Goal: Task Accomplishment & Management: Use online tool/utility

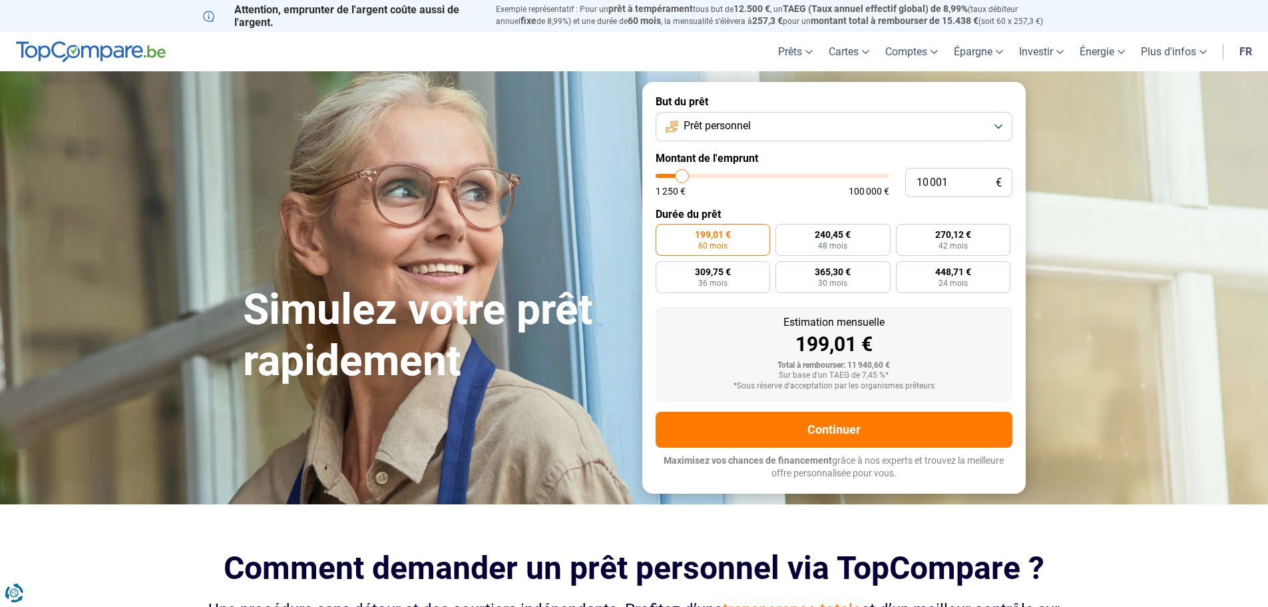
drag, startPoint x: 872, startPoint y: 128, endPoint x: 854, endPoint y: 122, distance: 19.6
click at [859, 124] on button "Prêt personnel" at bounding box center [834, 126] width 357 height 29
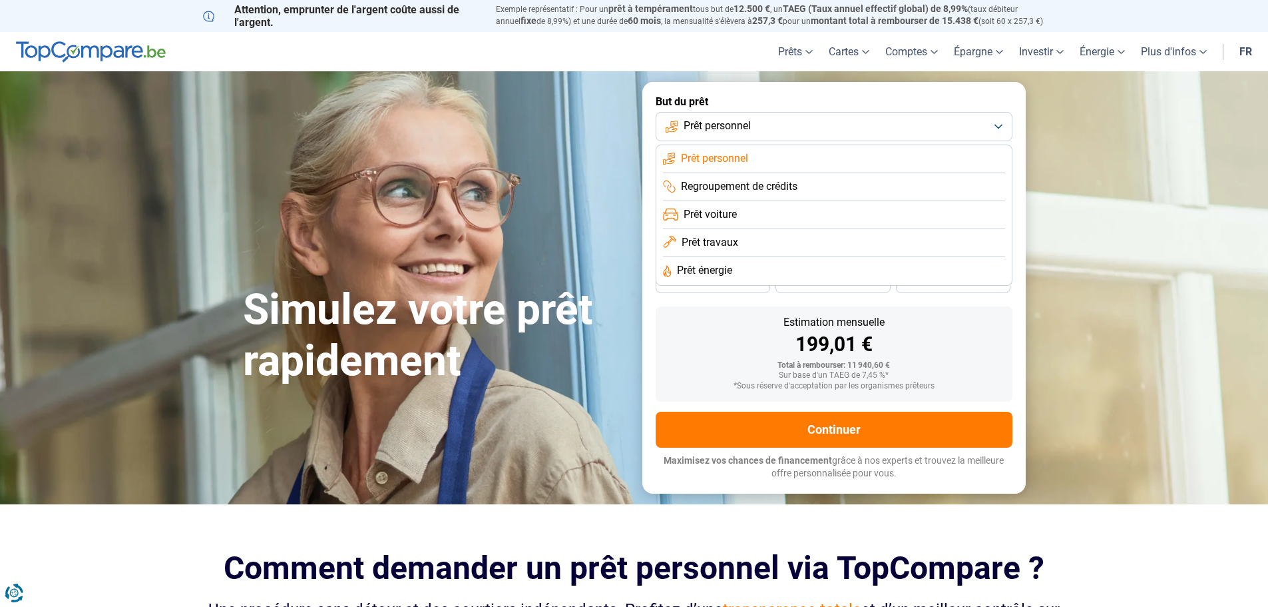
click at [718, 242] on span "Prêt travaux" at bounding box center [710, 242] width 57 height 15
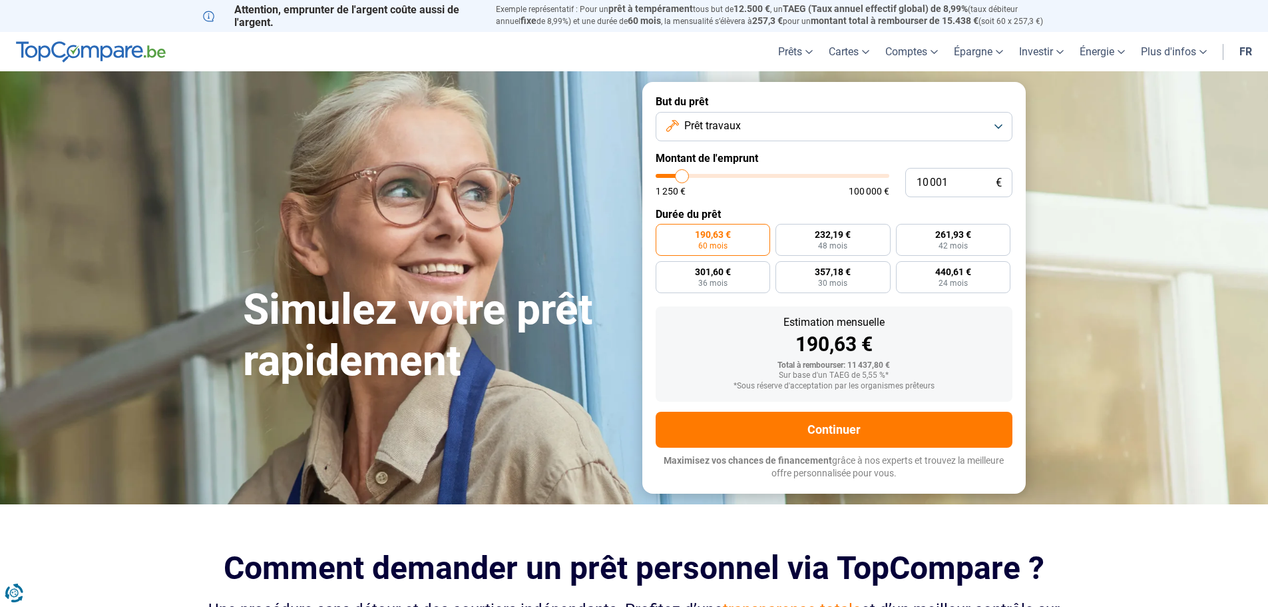
type input "10 250"
type input "10250"
type input "11 000"
type input "11000"
type input "11 250"
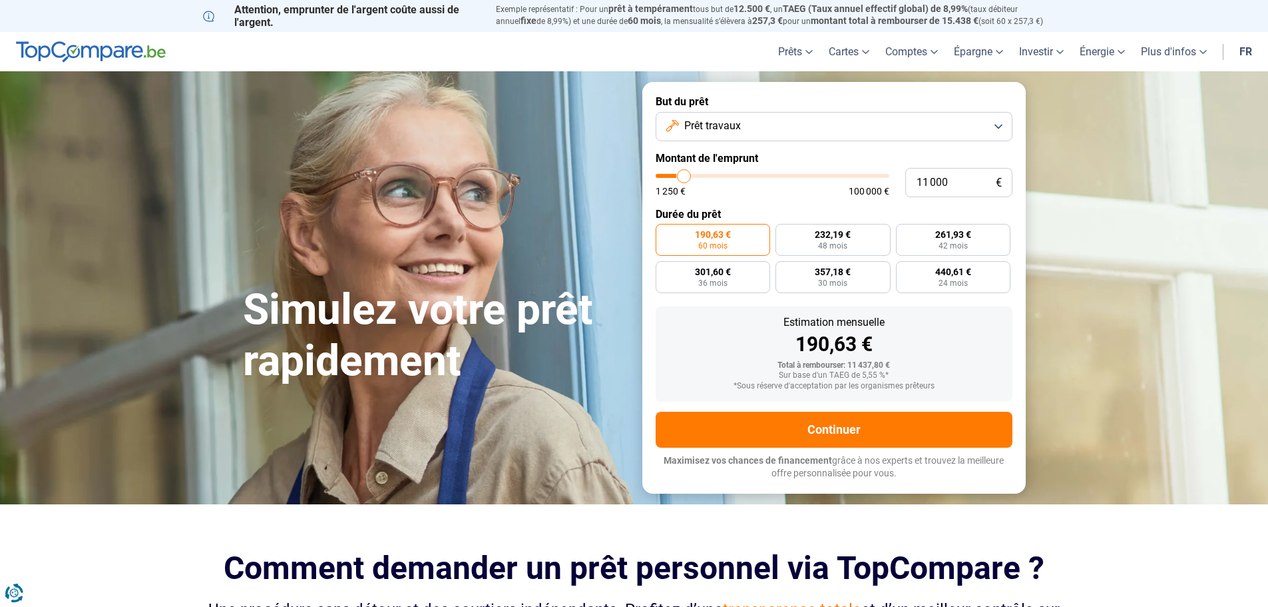
type input "11250"
type input "12 000"
type input "12000"
type input "12 750"
type input "12750"
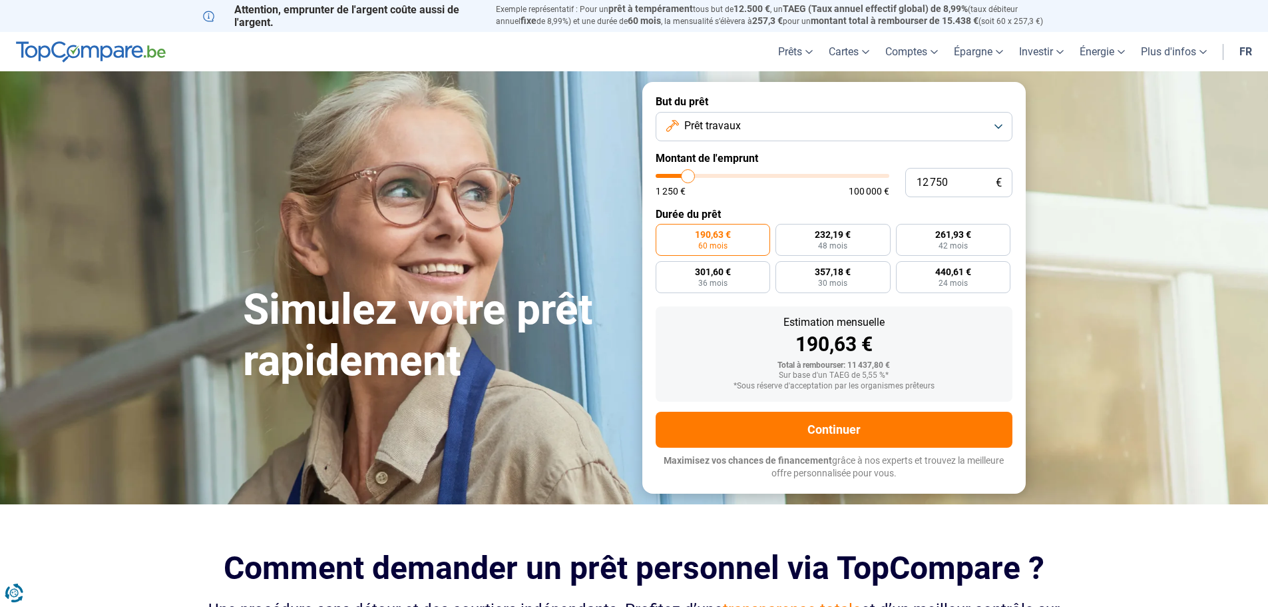
type input "13 000"
drag, startPoint x: 680, startPoint y: 175, endPoint x: 689, endPoint y: 175, distance: 9.3
type input "13000"
click at [689, 175] on input "range" at bounding box center [773, 176] width 234 height 4
click at [909, 180] on input "13 000" at bounding box center [958, 182] width 107 height 29
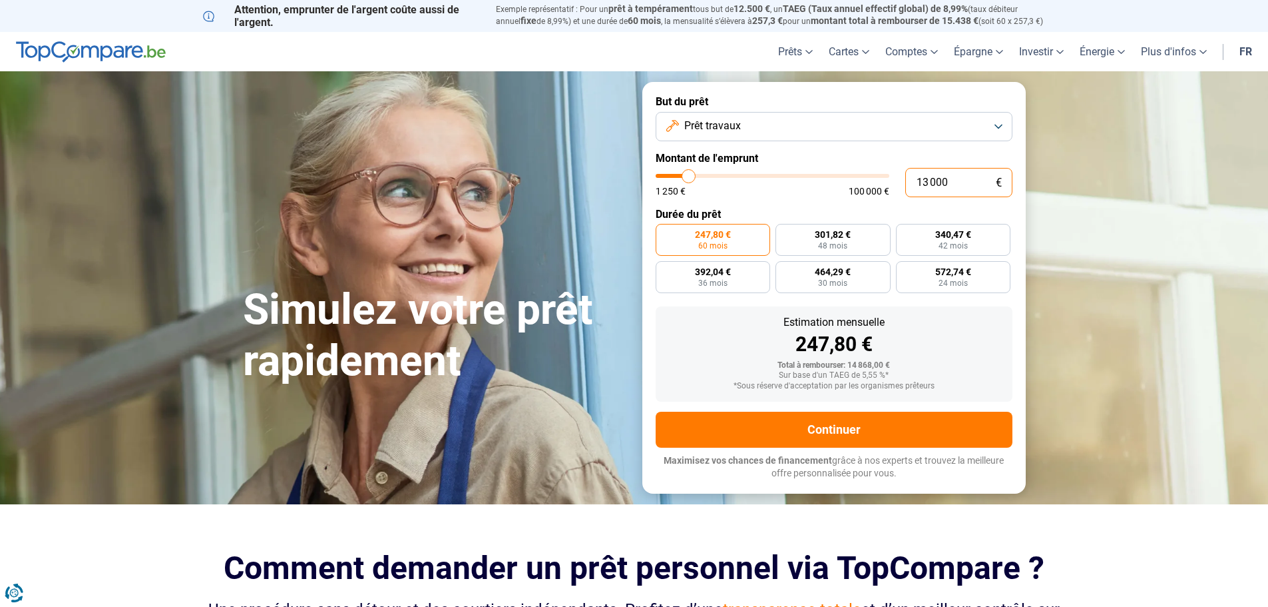
click at [909, 180] on input "13 000" at bounding box center [958, 182] width 107 height 29
type input "2"
type input "1250"
type input "20"
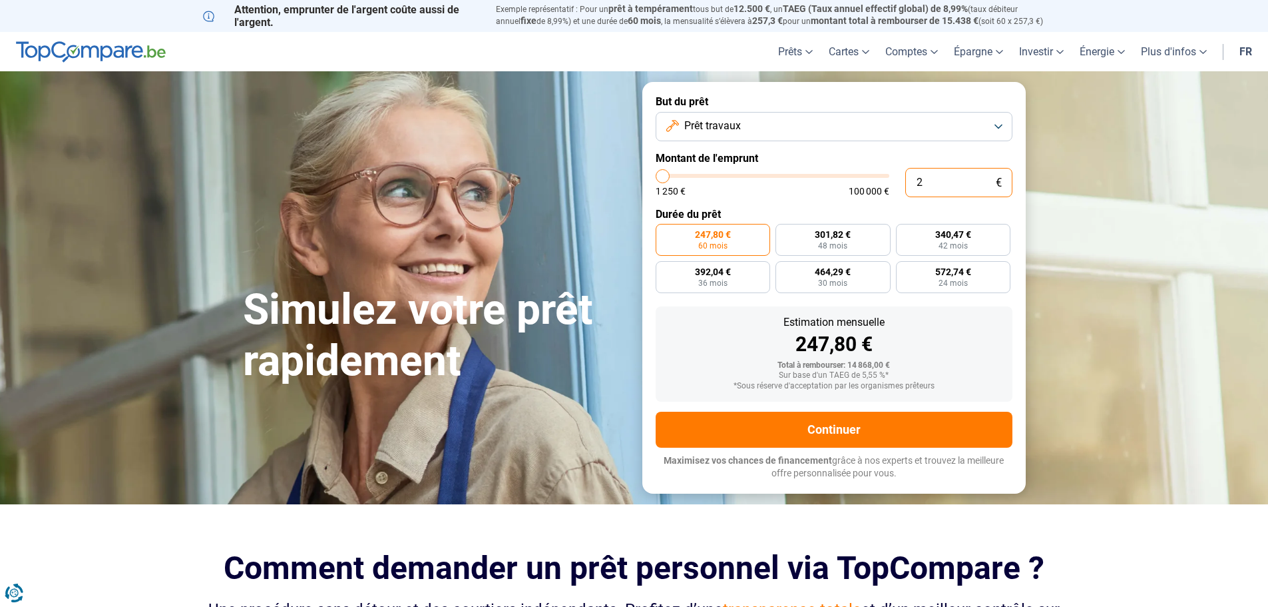
type input "1250"
type input "200"
type input "1250"
type input "2 000"
type input "2000"
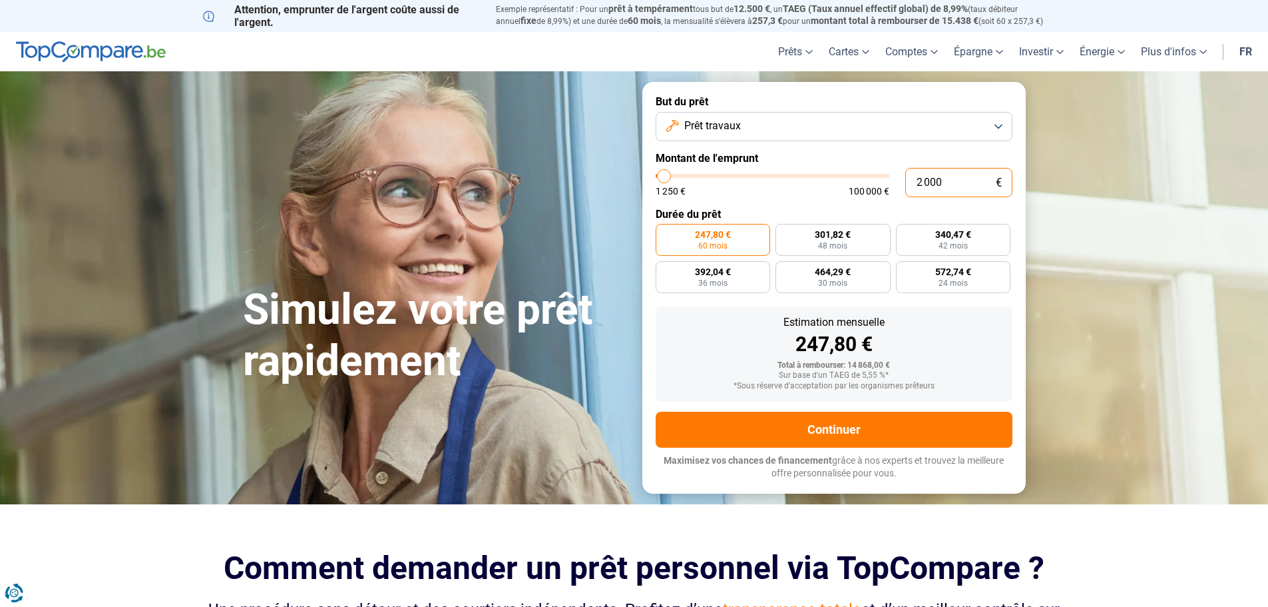
type input "20 000"
type input "20000"
radio input "false"
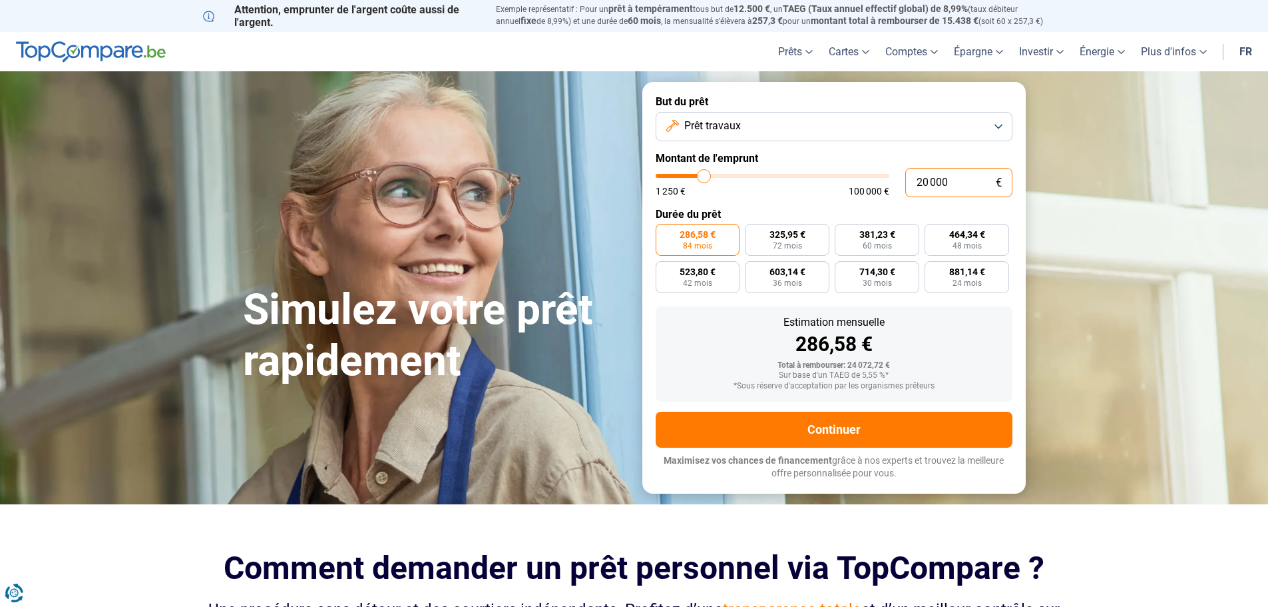
click at [928, 178] on input "20 000" at bounding box center [958, 182] width 107 height 29
click at [932, 181] on input "20 000" at bounding box center [958, 182] width 107 height 29
drag, startPoint x: 953, startPoint y: 180, endPoint x: 914, endPoint y: 180, distance: 38.6
click at [914, 180] on input "20 000" at bounding box center [958, 182] width 107 height 29
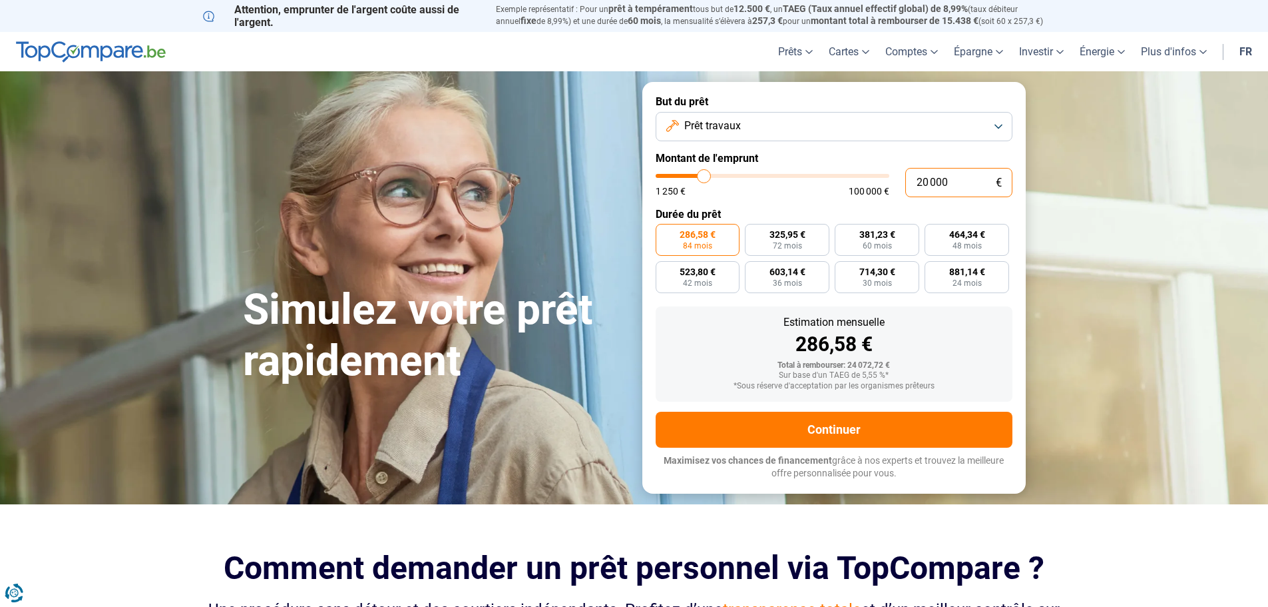
click at [914, 180] on input "20 000" at bounding box center [958, 182] width 107 height 29
type input "3"
type input "1250"
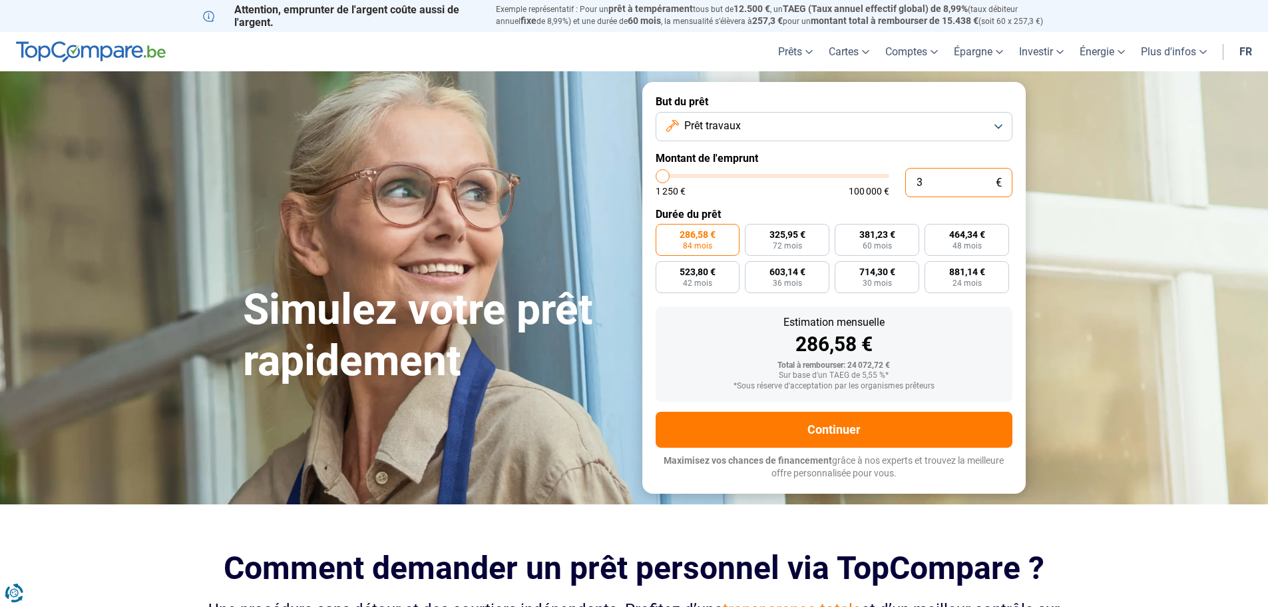
type input "30"
type input "1250"
type input "300"
type input "1250"
type input "3 000"
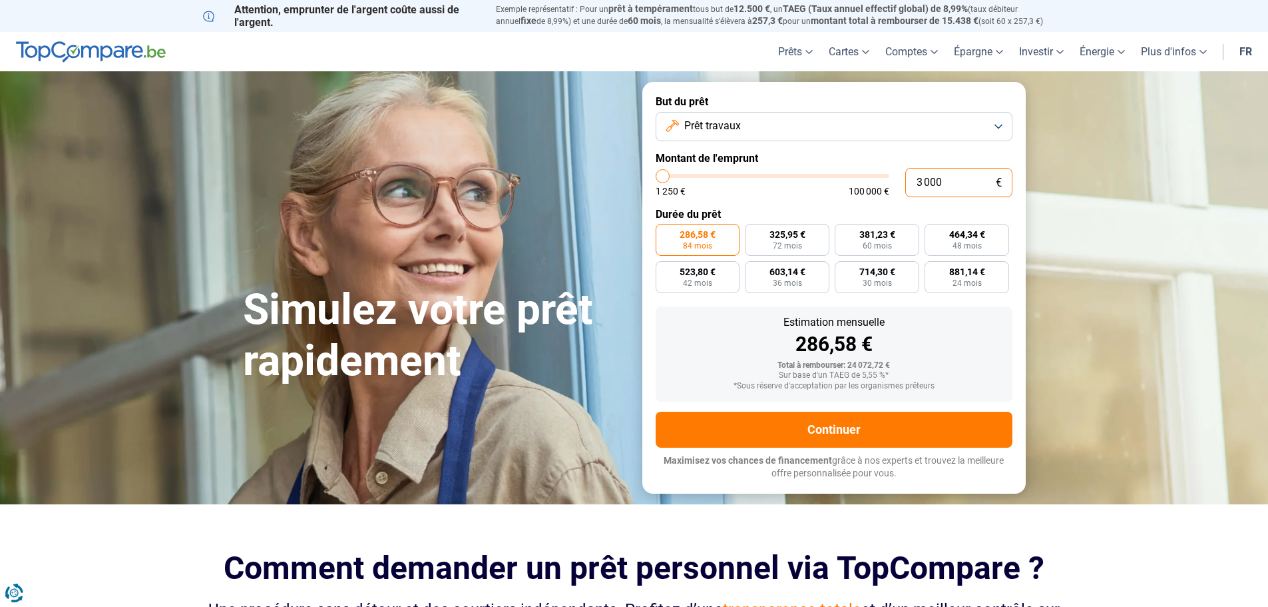
type input "3000"
type input "30 000"
type input "30000"
radio input "false"
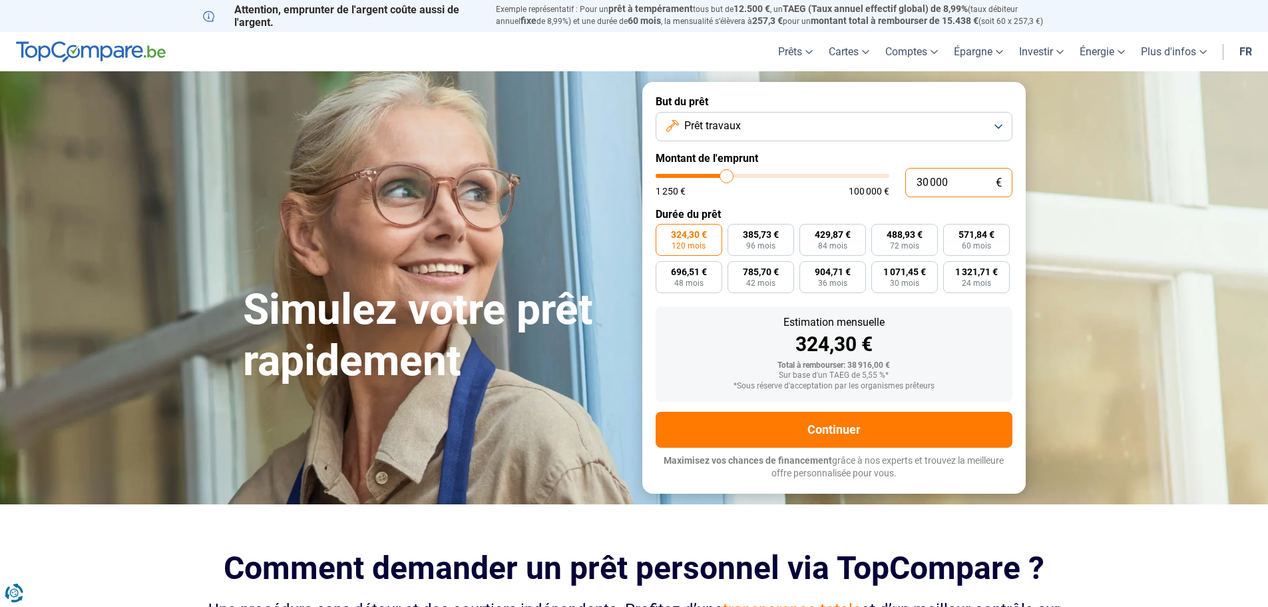
click at [938, 188] on input "30 000" at bounding box center [958, 182] width 107 height 29
type input "2"
type input "1250"
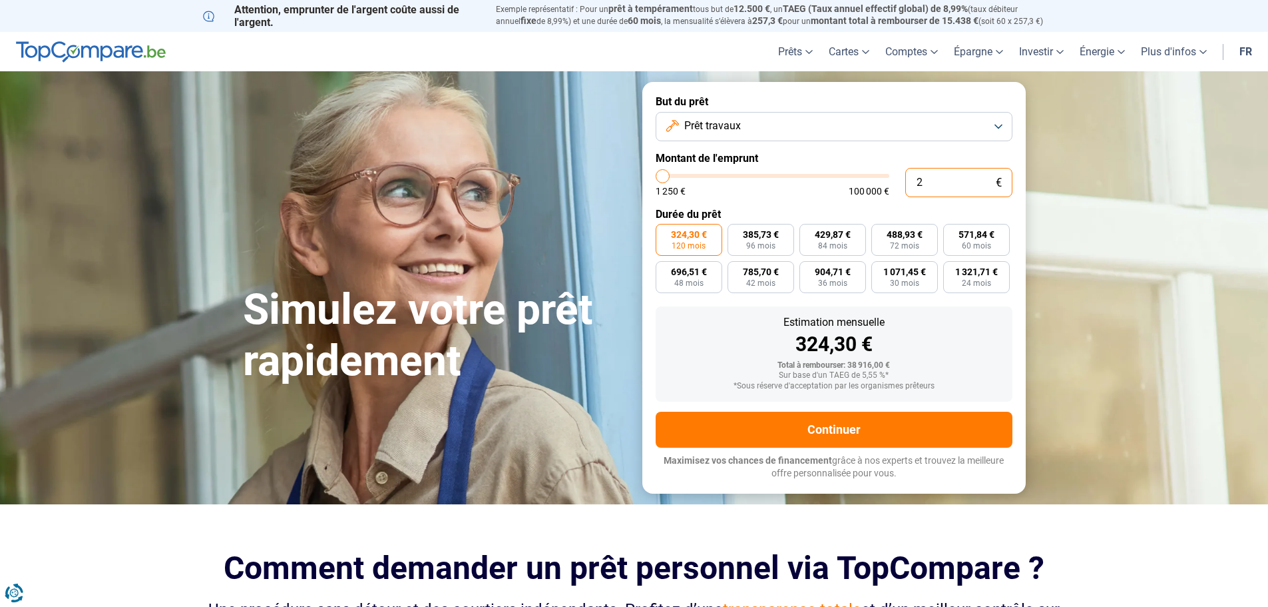
type input "20"
type input "1250"
type input "200"
type input "1250"
type input "2 000"
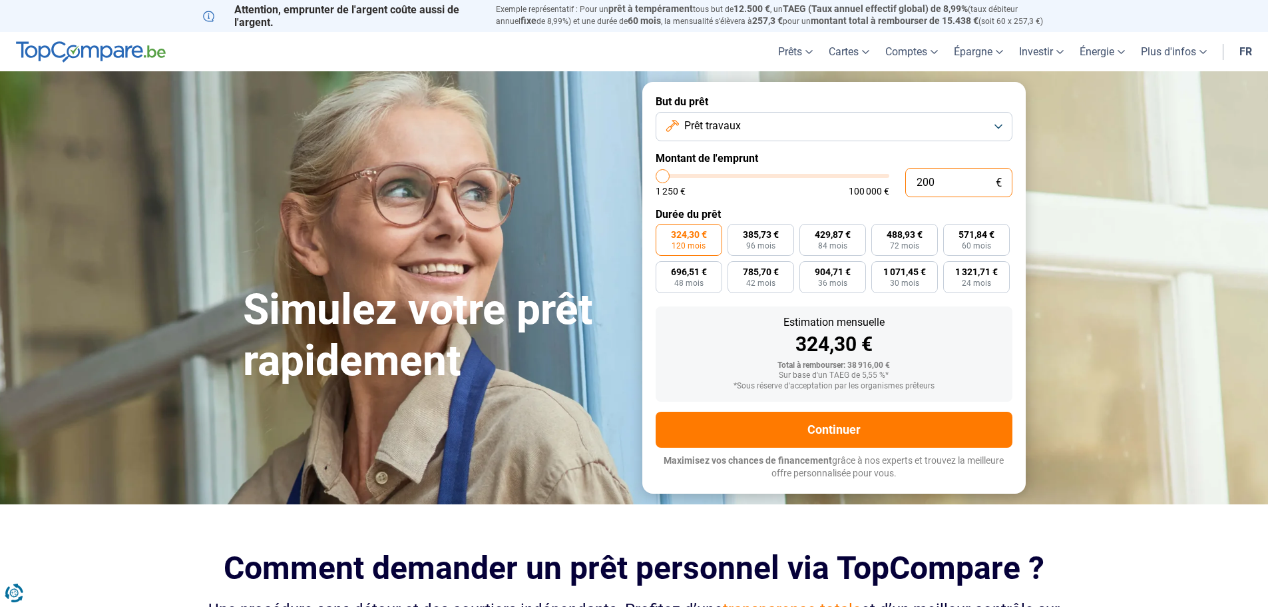
type input "2000"
type input "20 000"
type input "20000"
radio input "true"
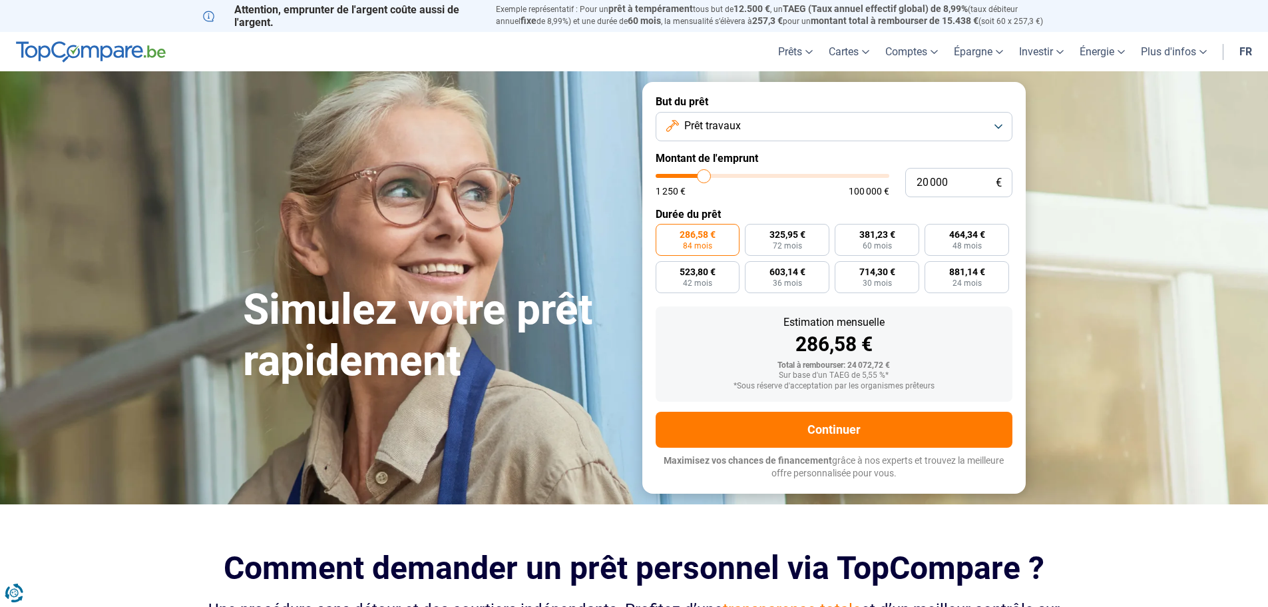
click at [696, 328] on div "Estimation mensuelle 286,58 €" at bounding box center [834, 335] width 336 height 37
click at [956, 190] on input "20 000" at bounding box center [958, 182] width 107 height 29
type input "5"
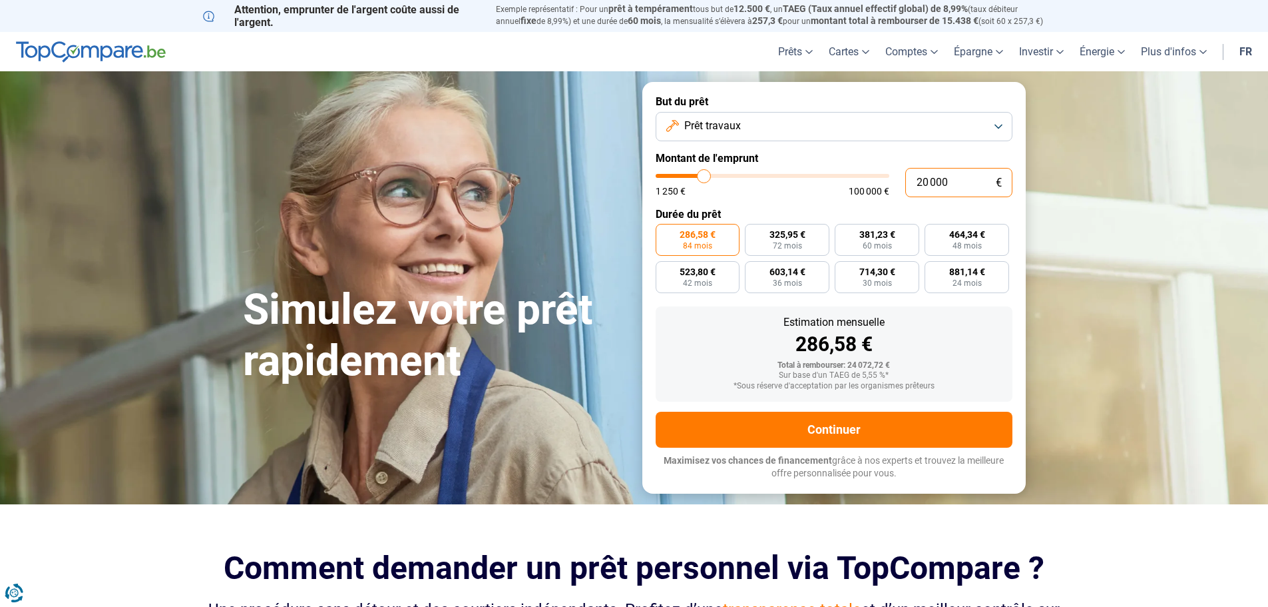
type input "1250"
type input "50"
type input "1250"
type input "500"
type input "1250"
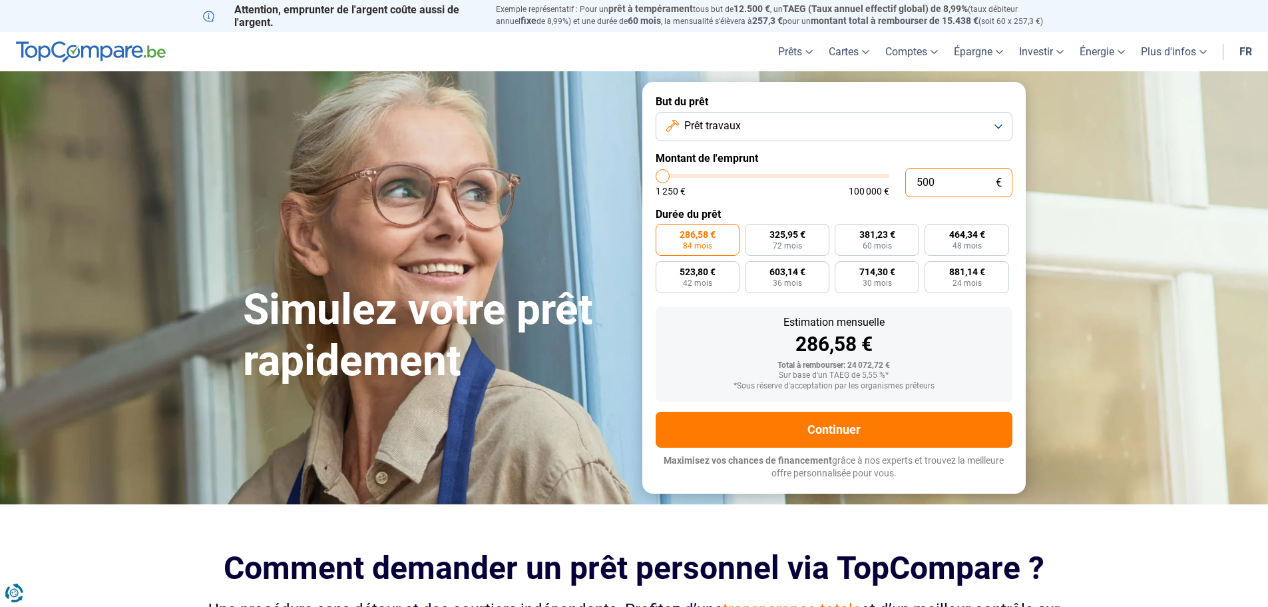
type input "5 000"
type input "5000"
type input "50 000"
type input "50000"
radio input "false"
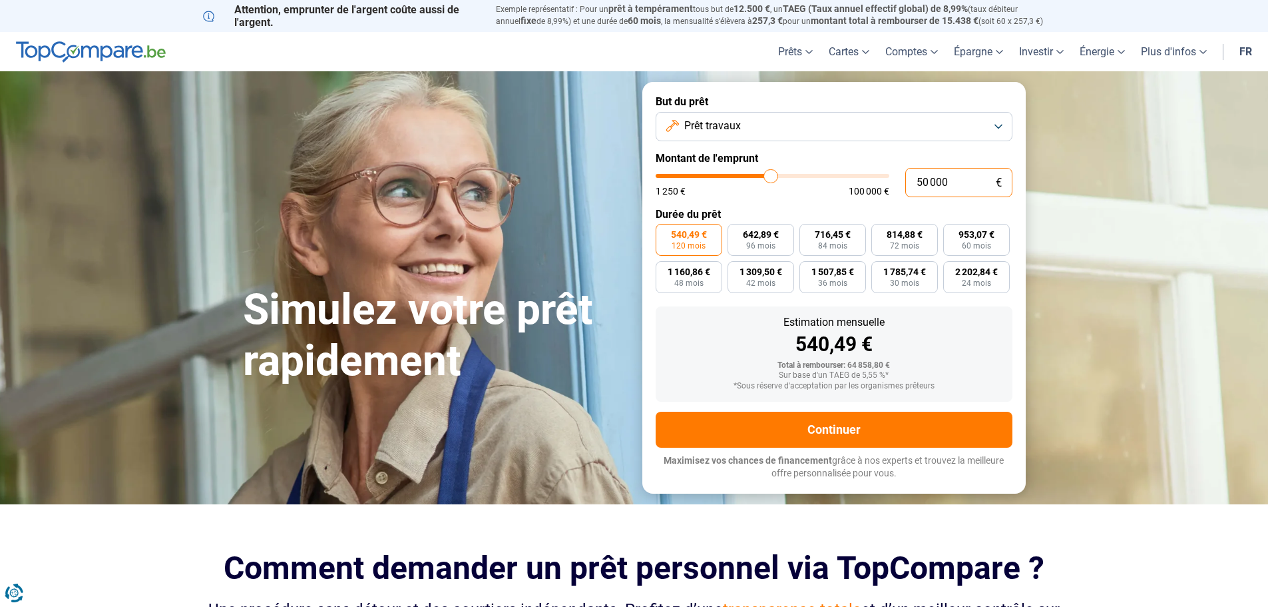
type input "50 000"
click at [989, 313] on div "Estimation mensuelle 540,49 € Total à rembourser: 64 858,80 € Sur base d'un TAE…" at bounding box center [834, 353] width 357 height 95
drag, startPoint x: 861, startPoint y: 374, endPoint x: 880, endPoint y: 374, distance: 19.3
click at [880, 374] on div "Sur base d'un TAEG de 5,55 %*" at bounding box center [834, 375] width 336 height 9
click at [970, 336] on div "540,49 €" at bounding box center [834, 344] width 336 height 20
